Goal: Navigation & Orientation: Find specific page/section

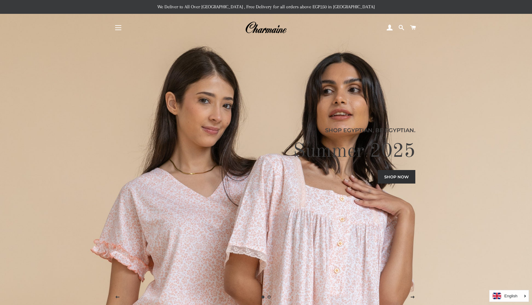
click at [116, 29] on button "Site navigation" at bounding box center [118, 27] width 15 height 15
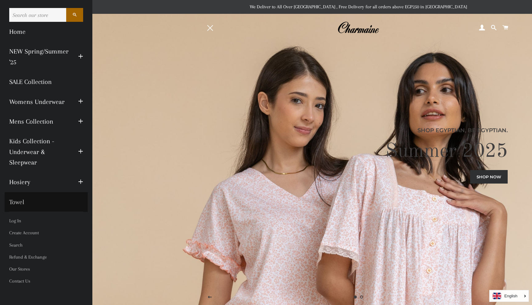
click at [18, 204] on link "Towel" at bounding box center [46, 202] width 83 height 20
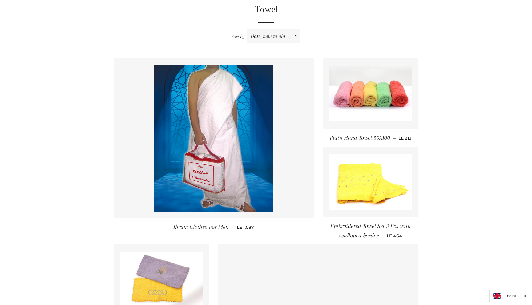
scroll to position [204, 0]
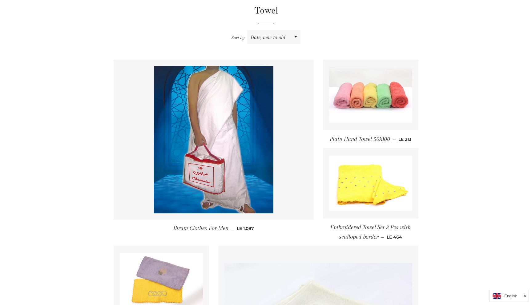
click at [384, 95] on img at bounding box center [370, 94] width 83 height 55
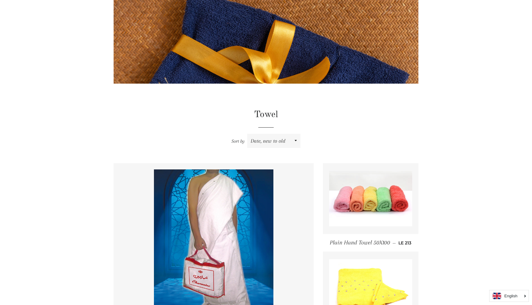
scroll to position [0, 0]
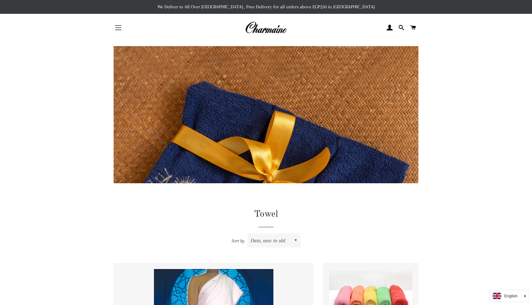
click at [118, 24] on button "Site navigation" at bounding box center [118, 27] width 15 height 15
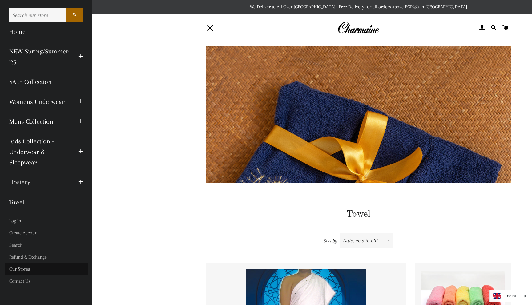
click at [24, 271] on link "Our Stores" at bounding box center [46, 270] width 83 height 12
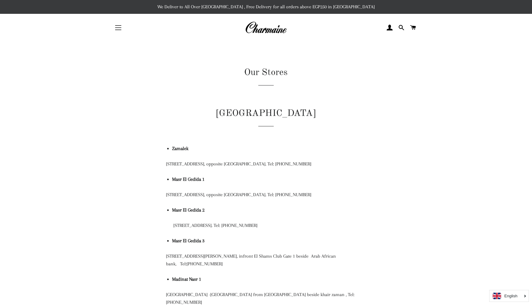
click at [119, 27] on button "Site navigation" at bounding box center [118, 27] width 15 height 15
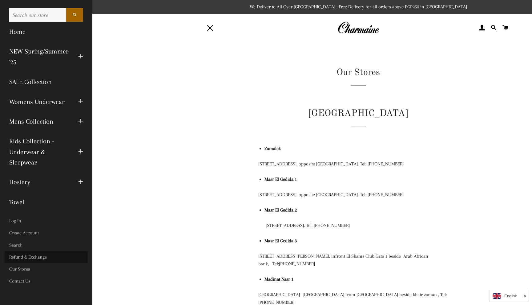
click at [21, 257] on link "Refund & Exchange" at bounding box center [46, 258] width 83 height 12
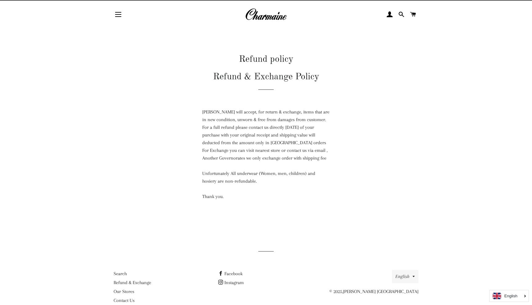
scroll to position [26, 0]
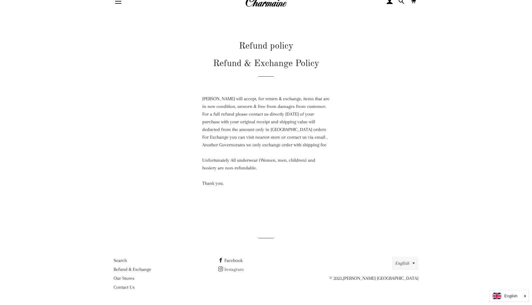
click at [237, 270] on link "Instagram" at bounding box center [231, 270] width 26 height 6
